Goal: Information Seeking & Learning: Learn about a topic

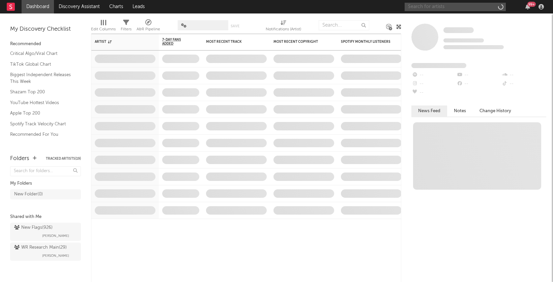
click at [445, 5] on input "text" at bounding box center [455, 7] width 101 height 8
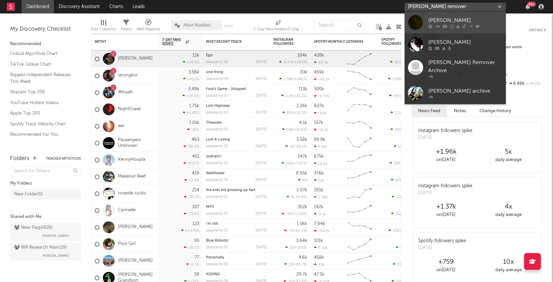
type input "[PERSON_NAME] remover"
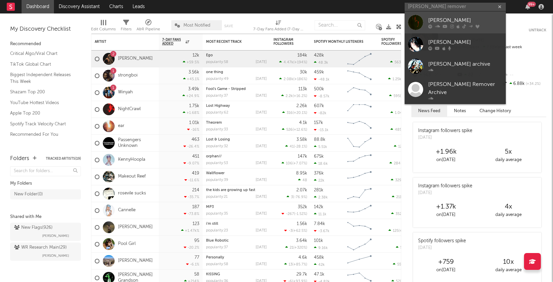
click at [443, 21] on div "[PERSON_NAME]" at bounding box center [465, 20] width 74 height 8
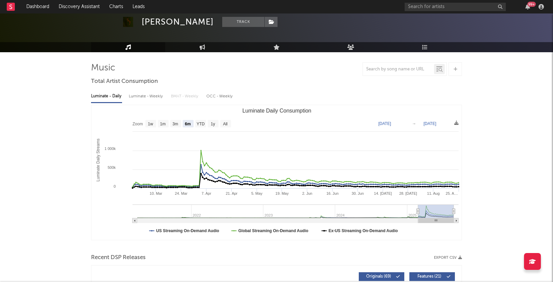
scroll to position [21, 0]
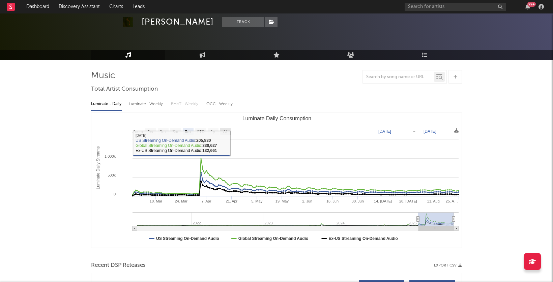
click at [224, 128] on rect "Luminate Daily Consumption" at bounding box center [225, 131] width 11 height 7
select select "All"
type input "[DATE]"
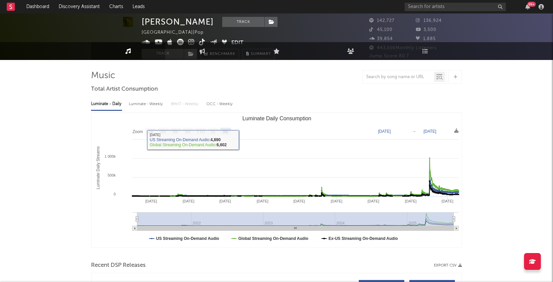
scroll to position [0, 0]
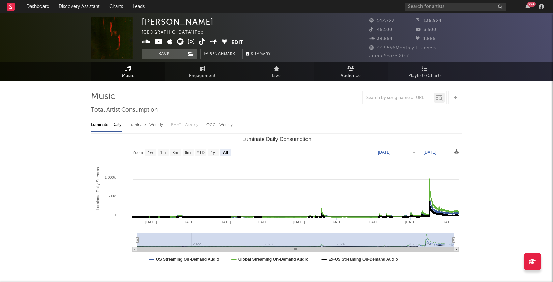
click at [342, 65] on link "Audience" at bounding box center [351, 71] width 74 height 19
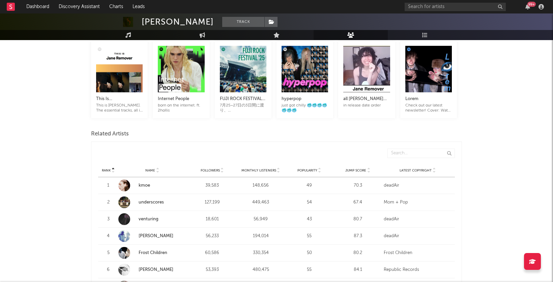
scroll to position [161, 0]
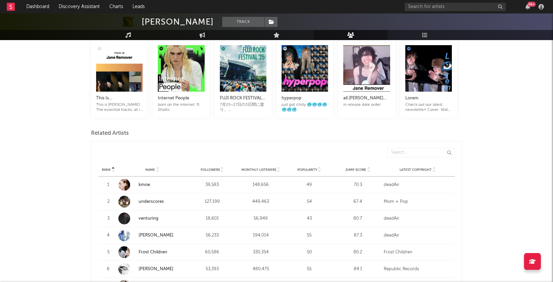
click at [276, 167] on div at bounding box center [278, 169] width 4 height 5
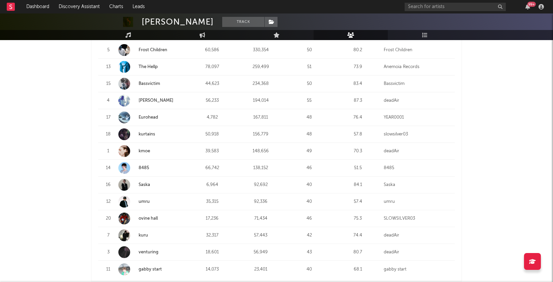
scroll to position [402, 0]
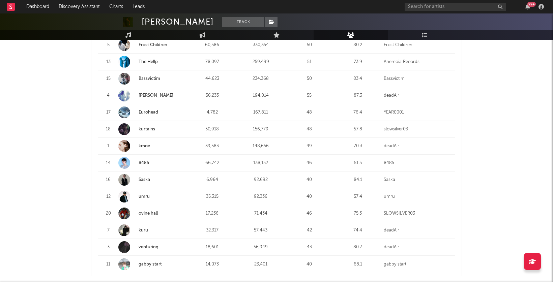
click at [155, 262] on link "gabby start" at bounding box center [150, 264] width 23 height 4
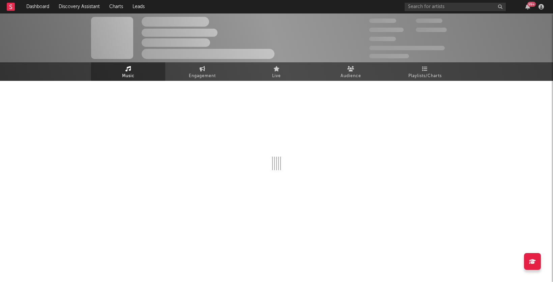
select select "6m"
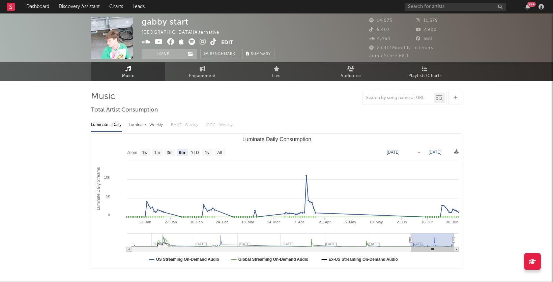
click at [202, 42] on icon at bounding box center [203, 41] width 6 height 7
click at [194, 42] on icon at bounding box center [191, 41] width 7 height 7
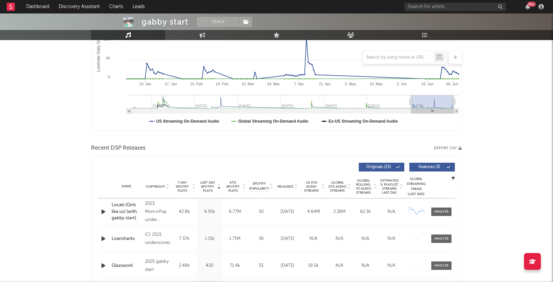
scroll to position [143, 0]
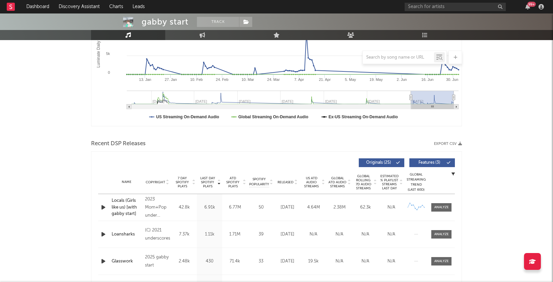
click at [167, 182] on icon at bounding box center [167, 183] width 3 height 3
click at [299, 178] on div "Name Copyright Label Album Names Composer Names 7 Day Spotify Plays Last Day Sp…" at bounding box center [276, 183] width 357 height 24
click at [296, 182] on icon at bounding box center [295, 183] width 3 height 3
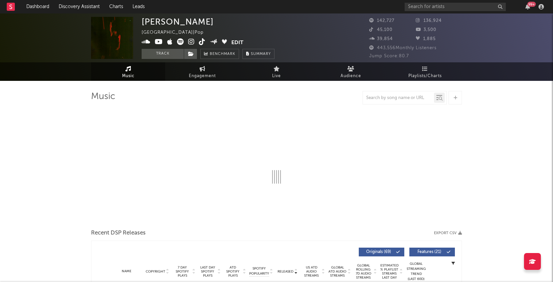
select select "6m"
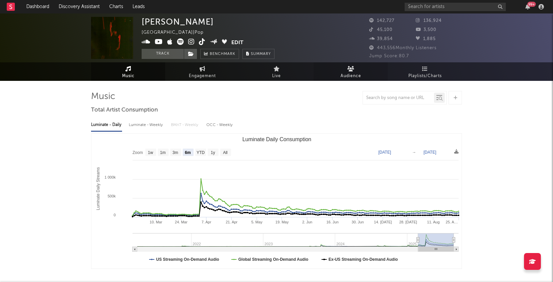
click at [344, 73] on span "Audience" at bounding box center [351, 76] width 21 height 8
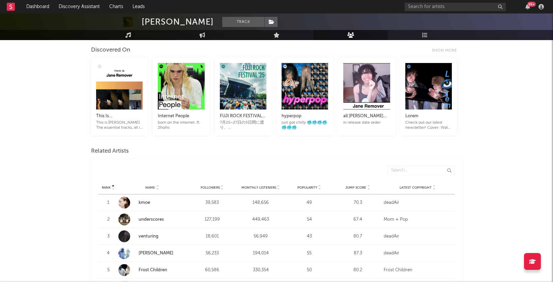
scroll to position [169, 0]
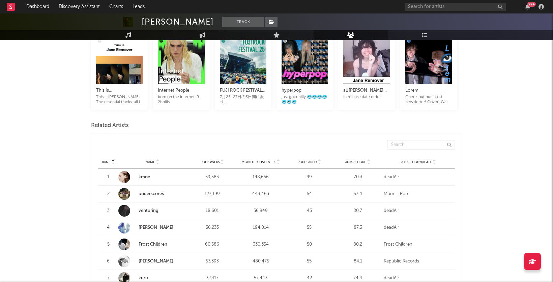
click at [278, 159] on icon at bounding box center [278, 160] width 3 height 3
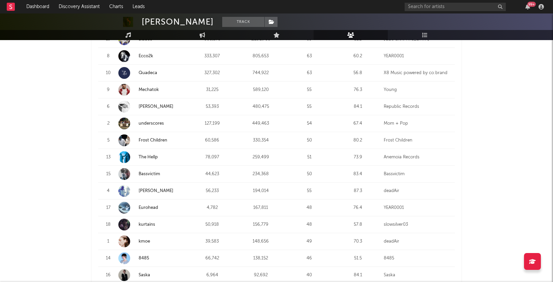
scroll to position [307, 0]
click at [505, 163] on div "[PERSON_NAME] Remover Track [GEOGRAPHIC_DATA] | Pop Edit Track Benchmark Summar…" at bounding box center [276, 266] width 553 height 1121
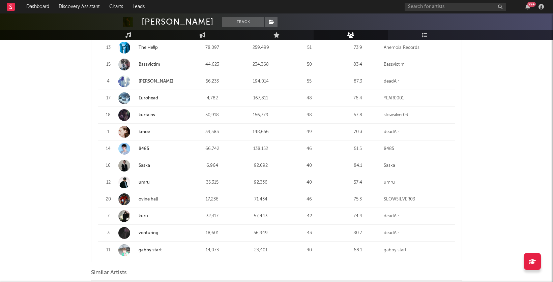
scroll to position [421, 0]
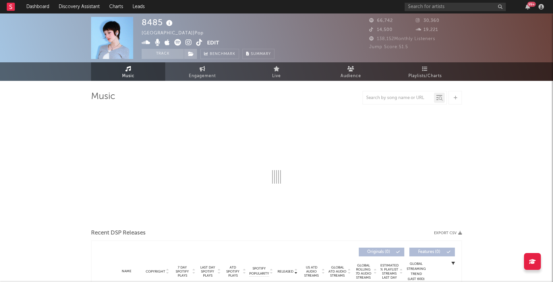
select select "6m"
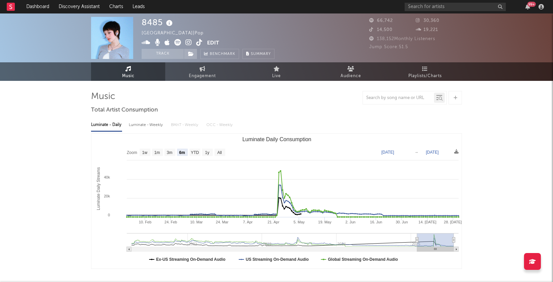
click at [185, 43] on span at bounding box center [174, 43] width 65 height 8
click at [188, 42] on icon at bounding box center [188, 42] width 6 height 7
click at [179, 43] on icon at bounding box center [177, 42] width 7 height 7
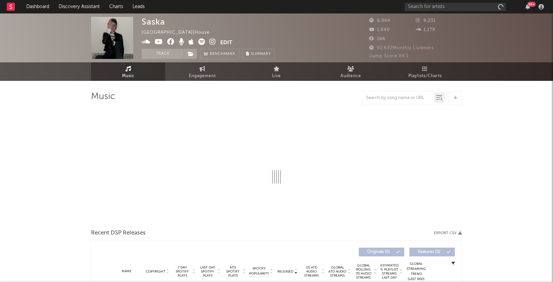
select select "1w"
